Goal: Find contact information: Find contact information

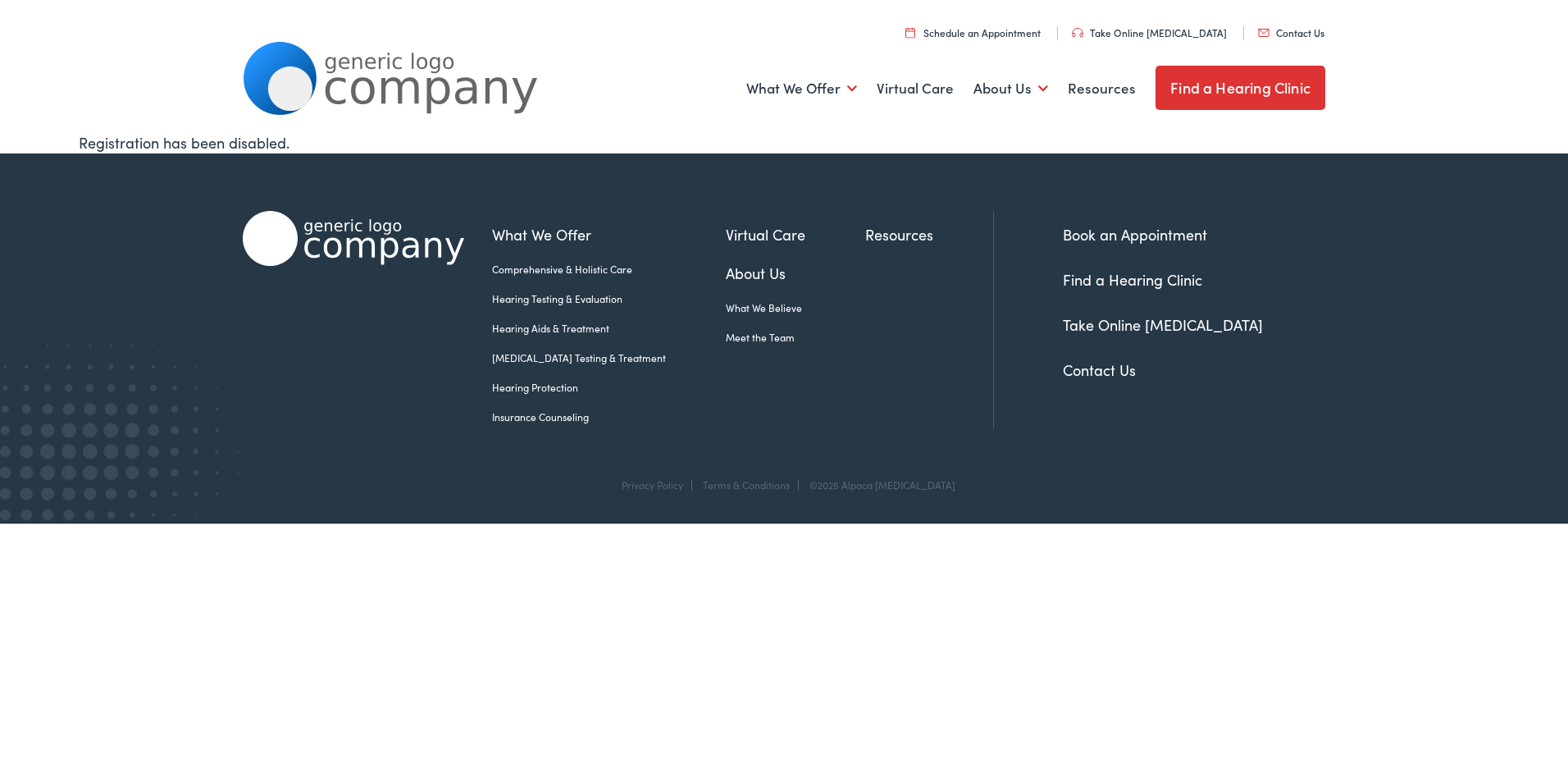
click at [1087, 376] on link "Contact Us" at bounding box center [1099, 369] width 73 height 21
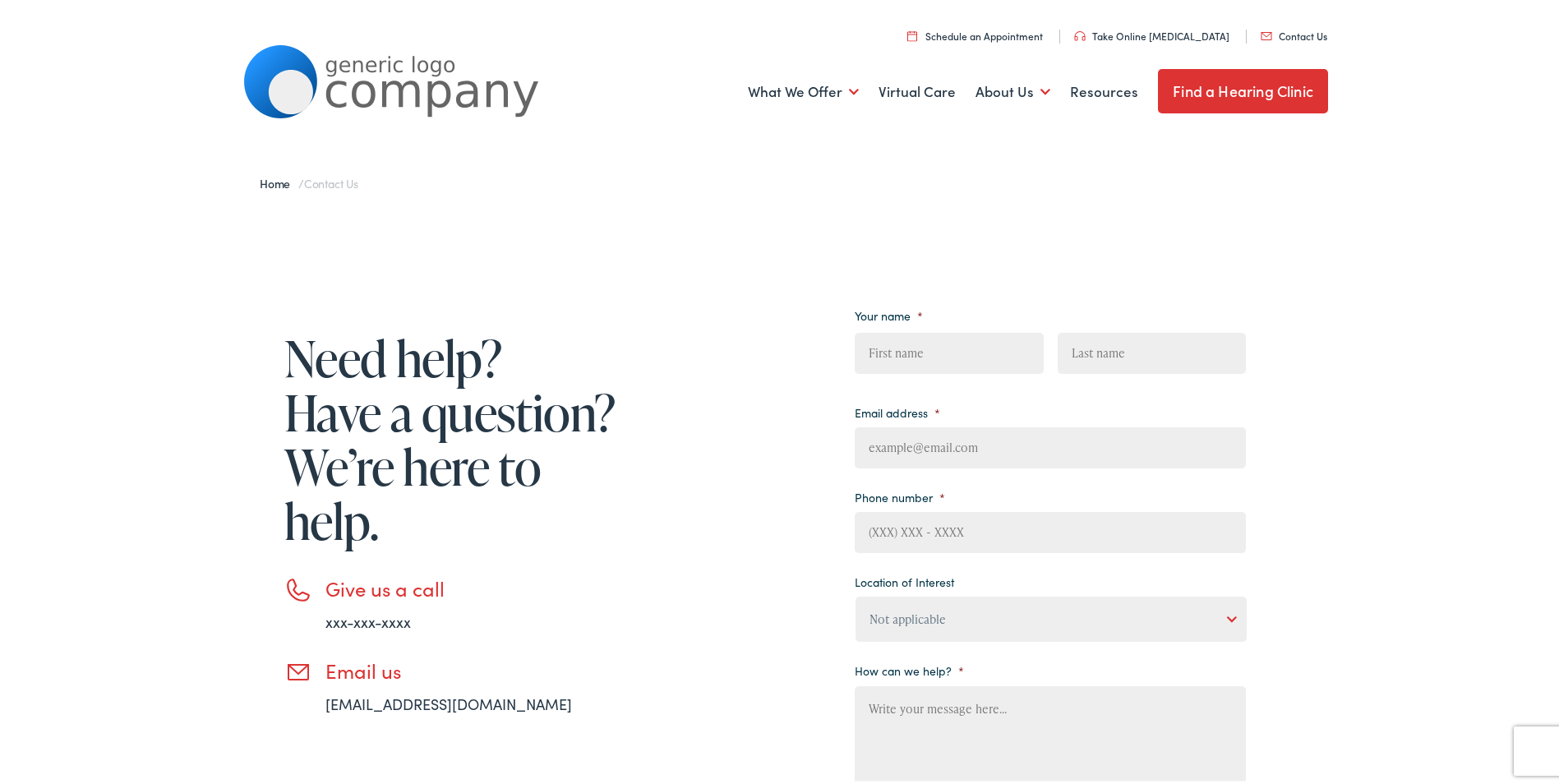
click at [1284, 32] on link "Contact Us" at bounding box center [1293, 33] width 66 height 14
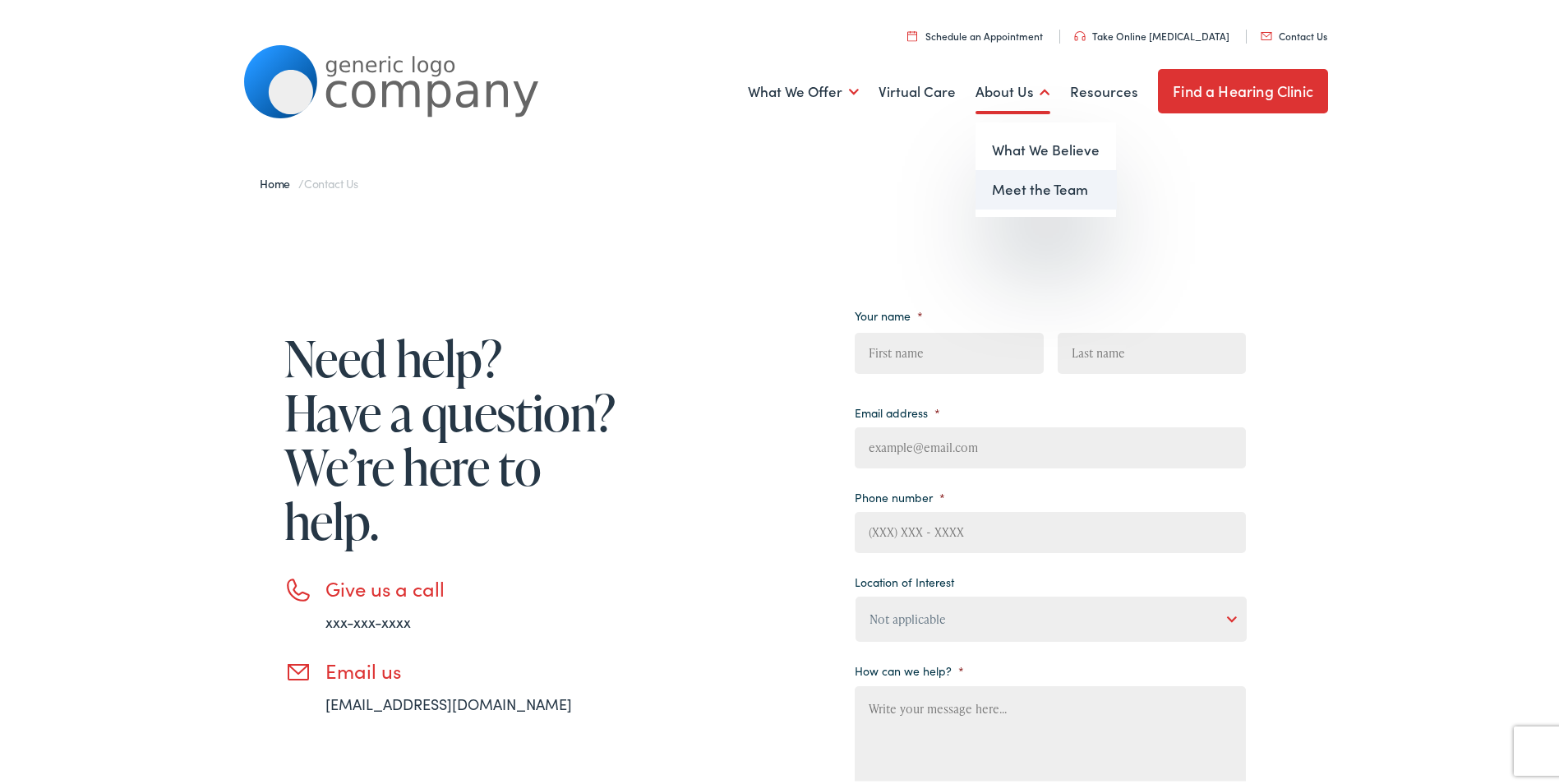
click at [1020, 179] on link "Meet the Team" at bounding box center [1046, 187] width 140 height 39
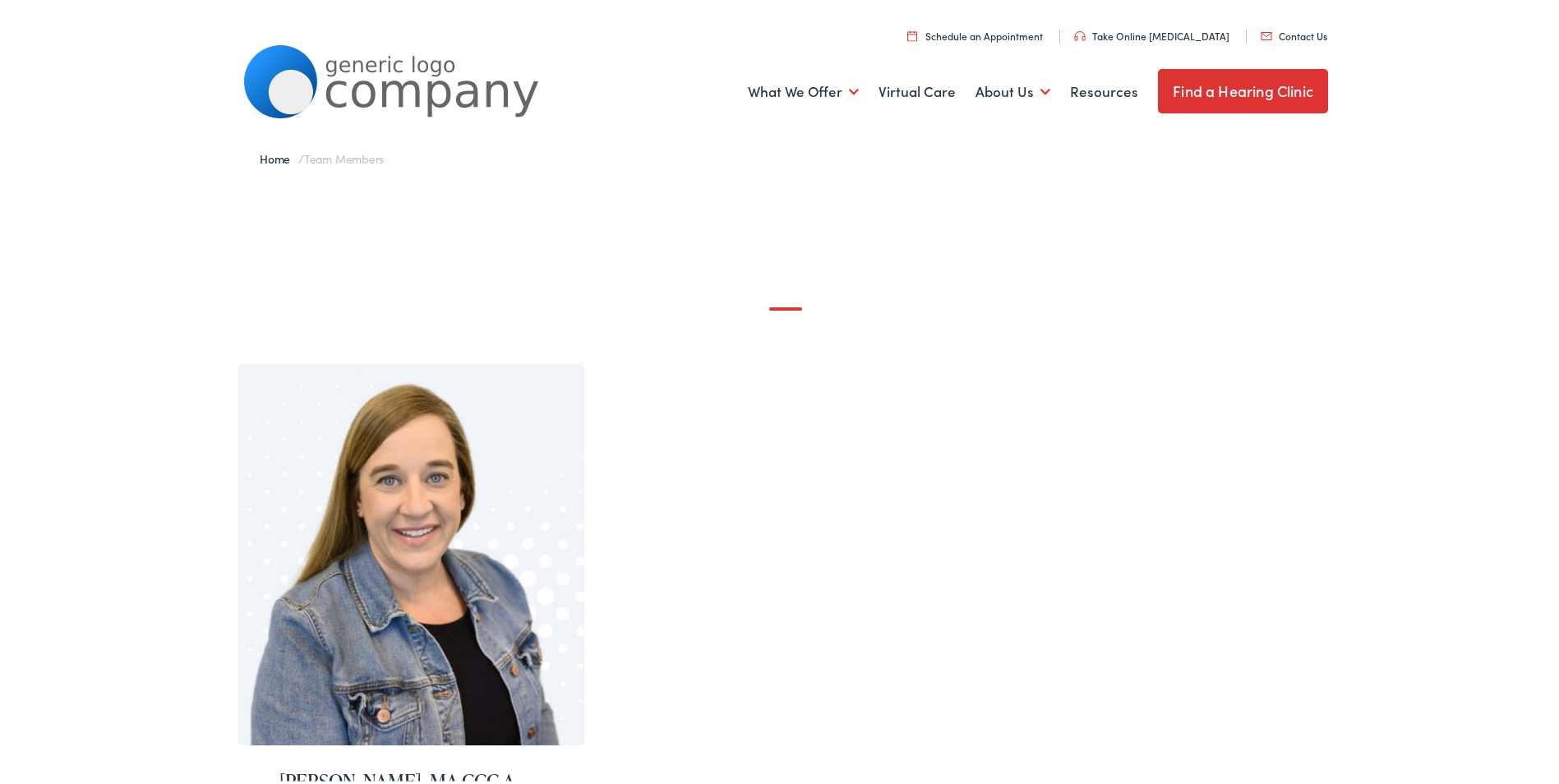
click at [840, 484] on div "Natalie McAmis, MA CCC-A Audiologist San Antonio, TX" at bounding box center [785, 647] width 1117 height 574
